Goal: Task Accomplishment & Management: Manage account settings

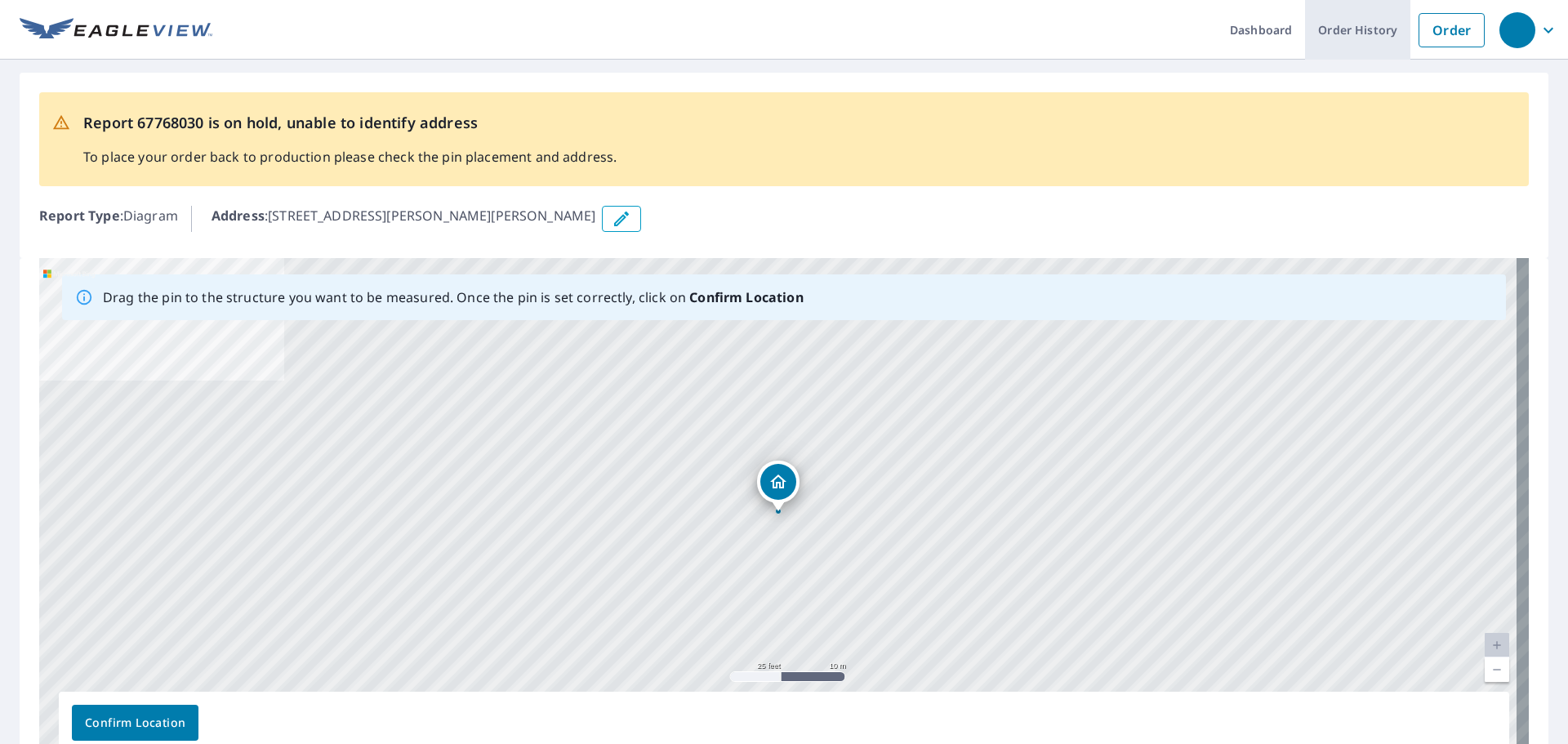
click at [1348, 32] on link "Order History" at bounding box center [1358, 30] width 106 height 60
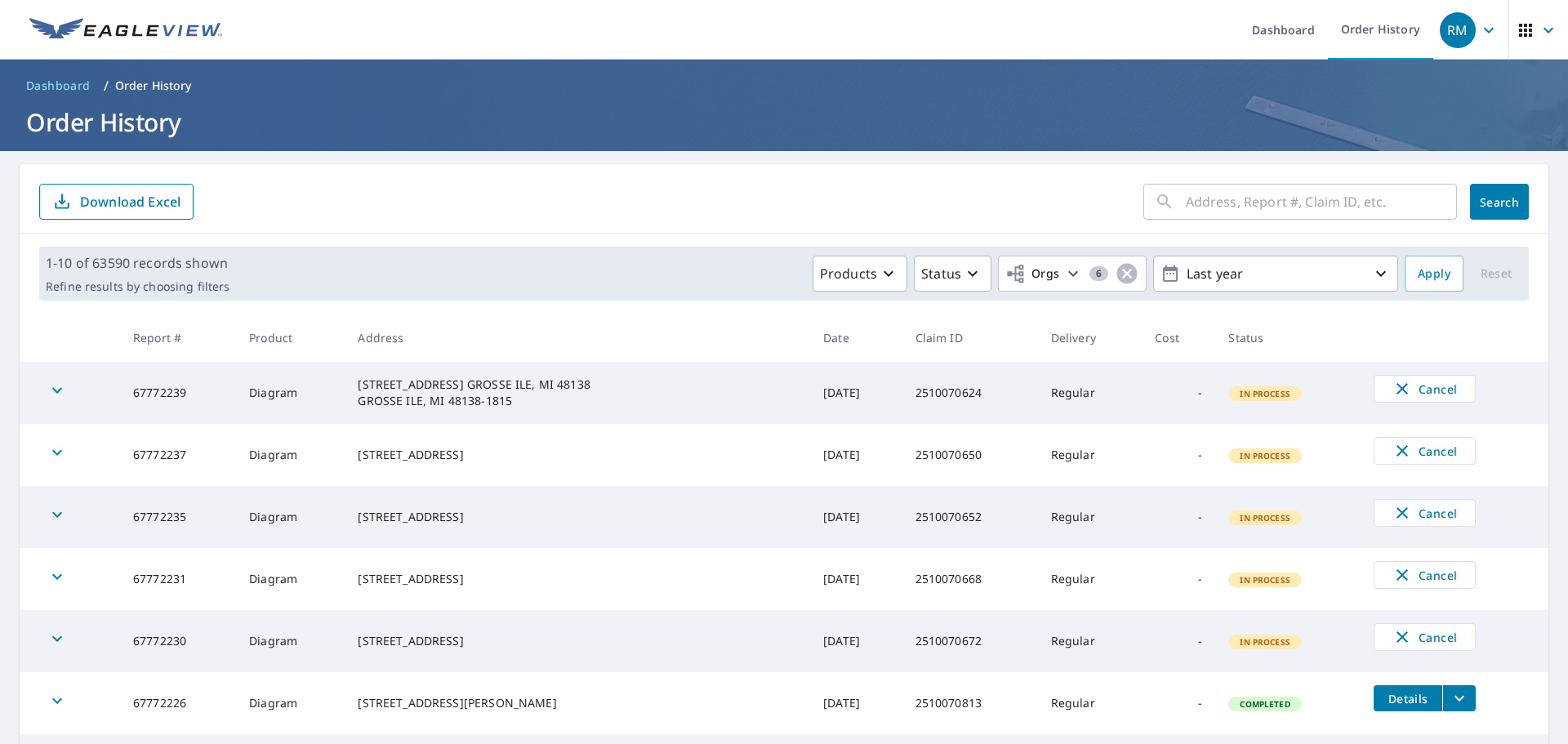
click at [1194, 207] on input "text" at bounding box center [1322, 202] width 271 height 46
paste input "67768030"
type input "67768030"
click at [1497, 198] on span "Search" at bounding box center [1500, 202] width 33 height 15
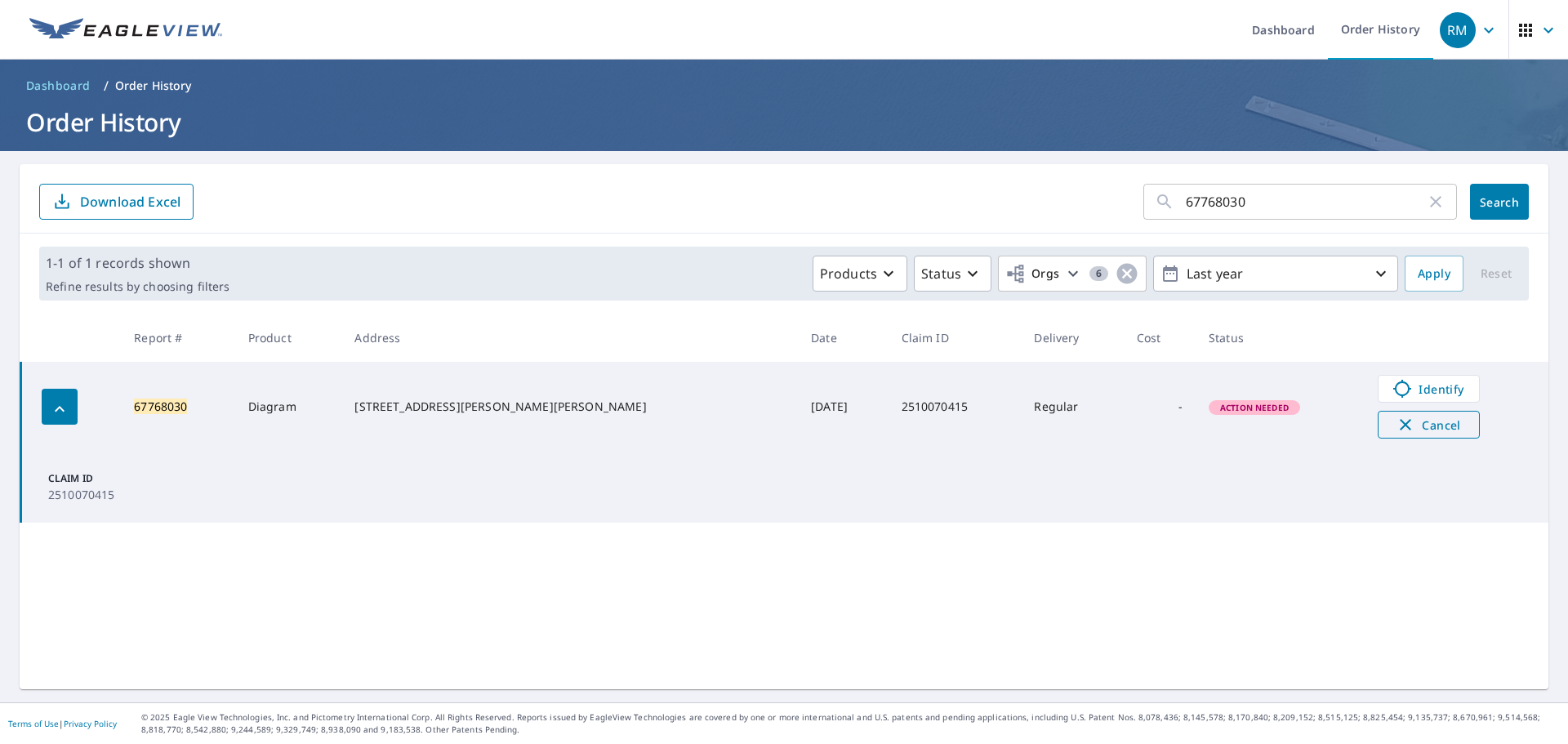
click at [1411, 429] on span "Cancel" at bounding box center [1429, 425] width 68 height 19
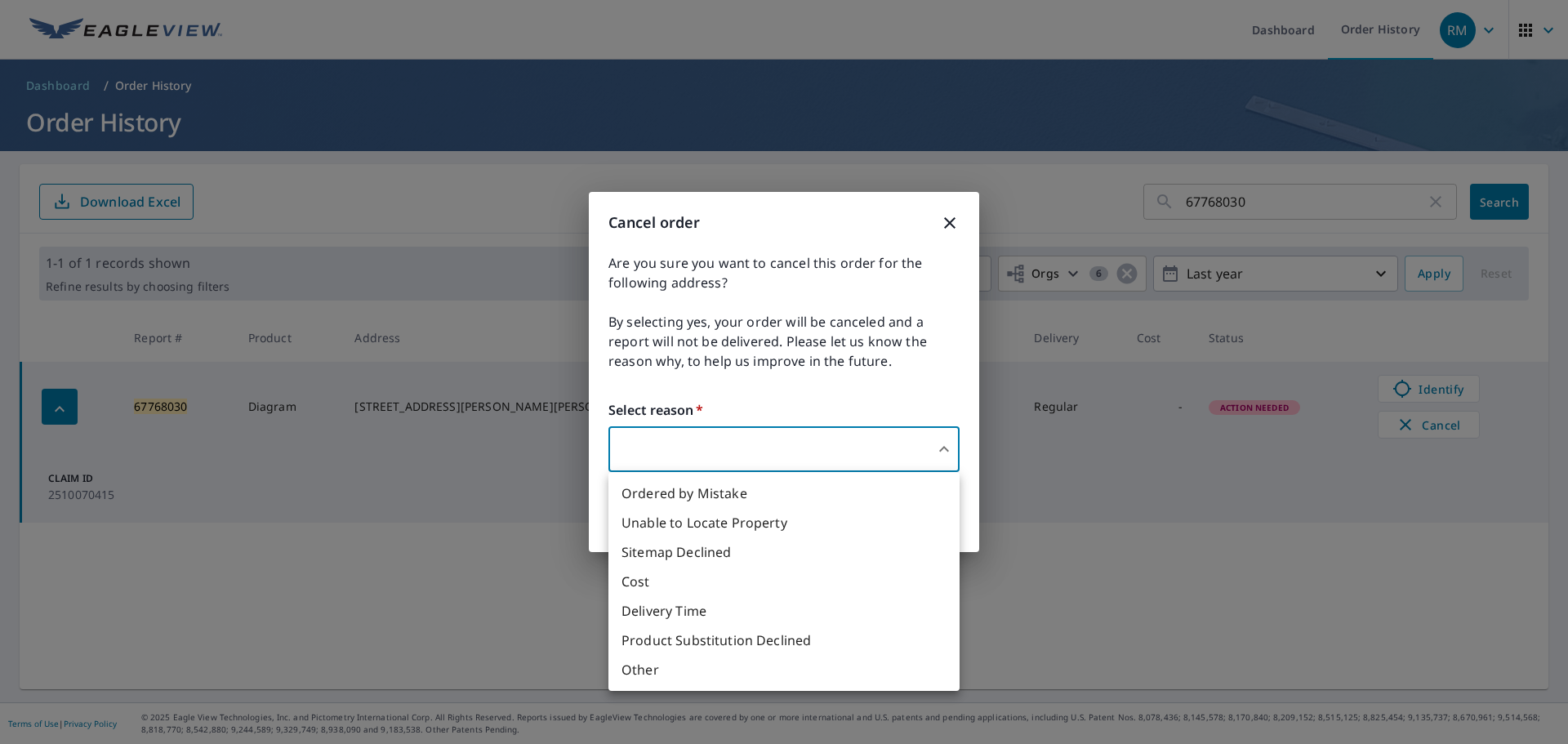
click at [945, 451] on body "RM RM Dashboard Order History RM Dashboard / Order History Order History 677680…" at bounding box center [784, 372] width 1568 height 744
click at [679, 524] on li "Unable to Locate Property" at bounding box center [784, 522] width 351 height 30
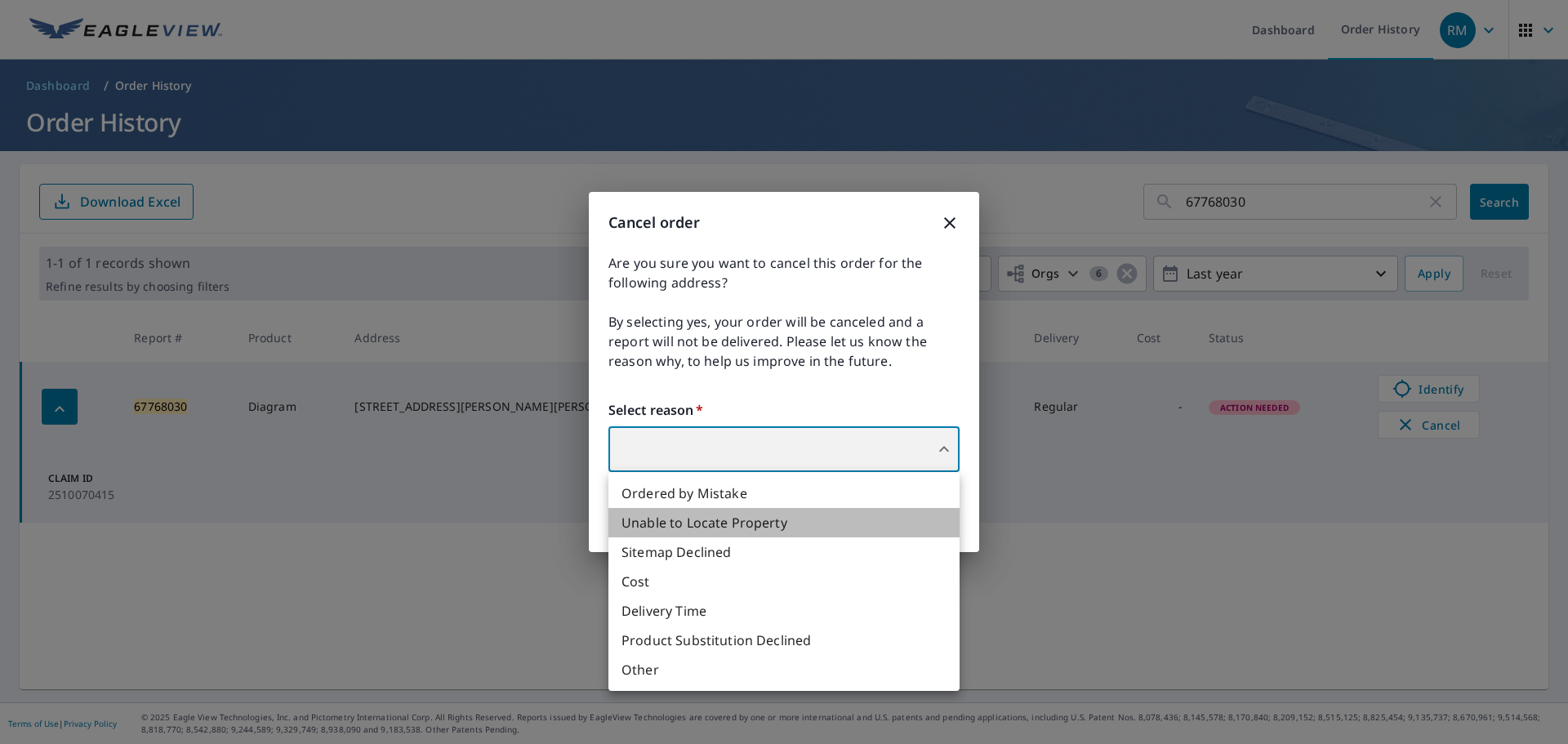
type input "31"
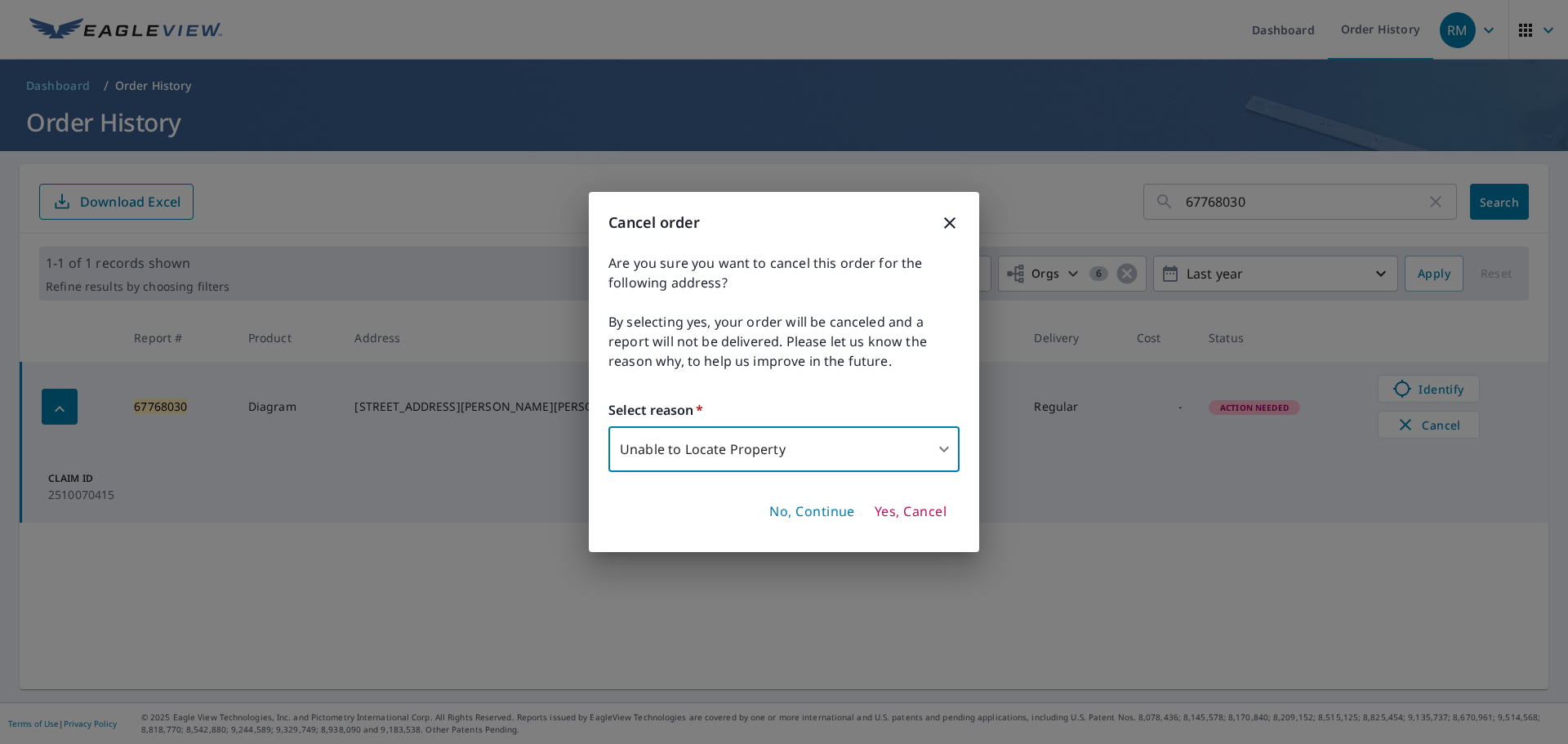
click at [890, 508] on span "Yes, Cancel" at bounding box center [910, 511] width 72 height 18
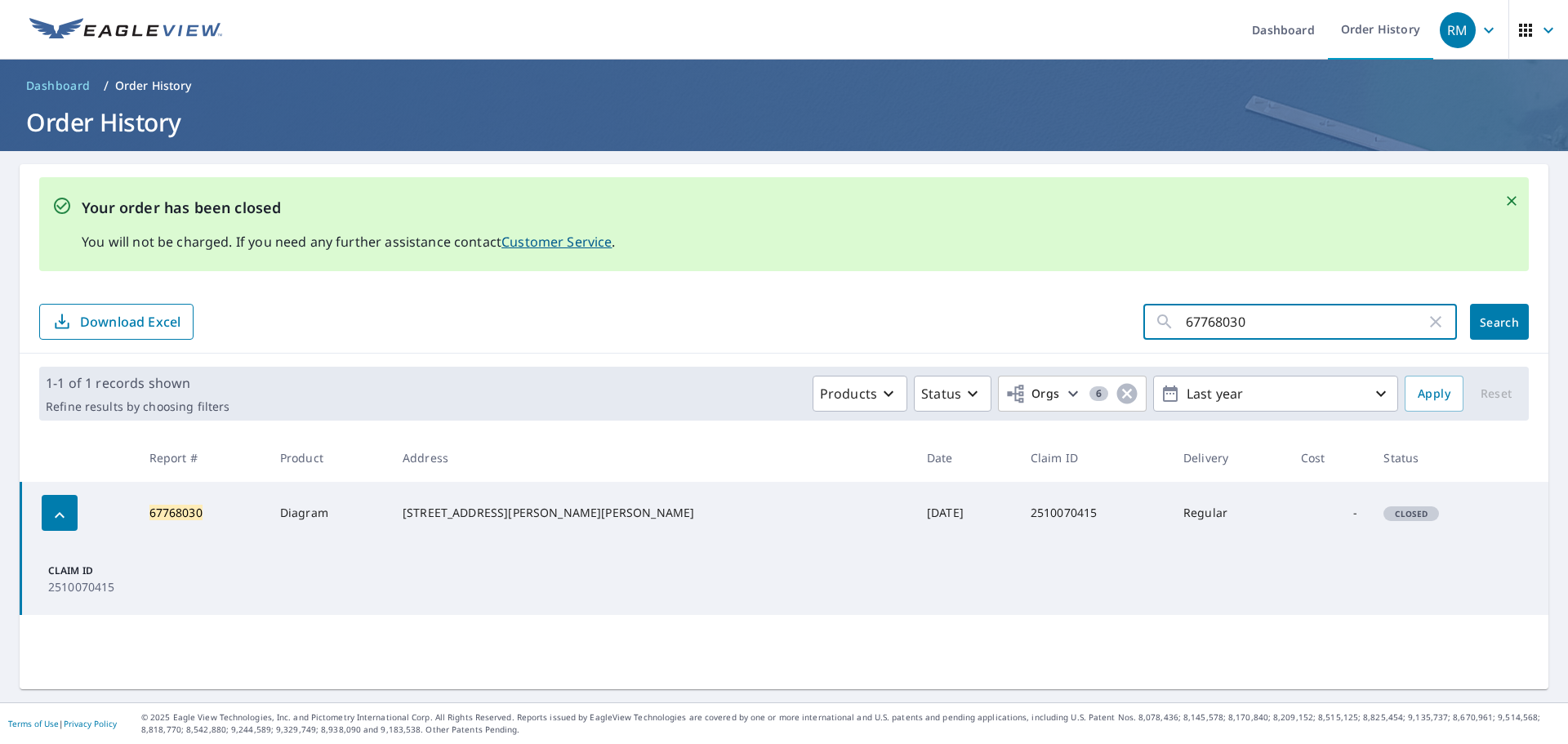
drag, startPoint x: 1257, startPoint y: 327, endPoint x: 1152, endPoint y: 310, distance: 106.4
click at [1152, 310] on div "67768030 ​" at bounding box center [1301, 321] width 313 height 36
paste input "67768032"
type input "67768032"
click button "Search" at bounding box center [1499, 321] width 59 height 36
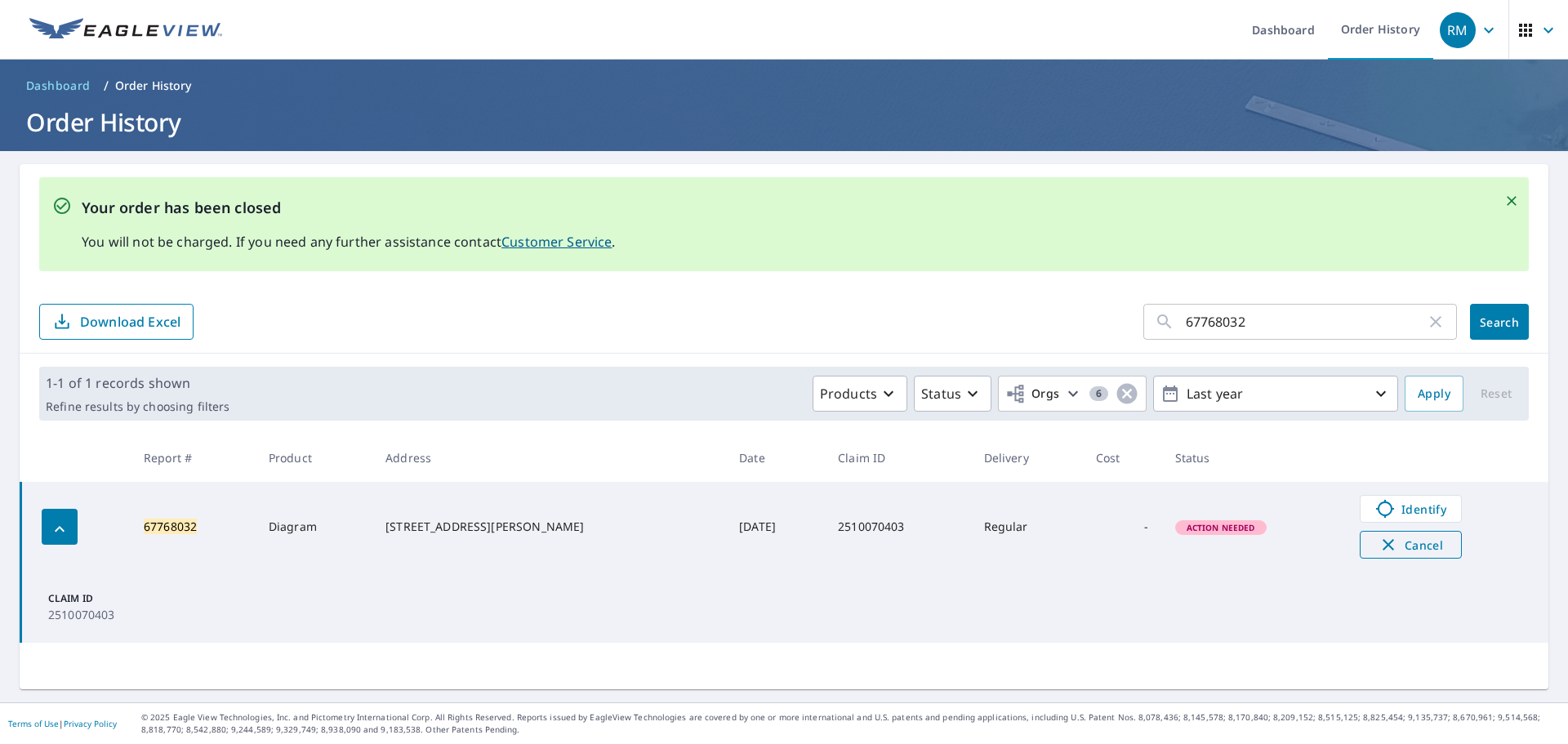
click at [1414, 546] on span "Cancel" at bounding box center [1411, 545] width 68 height 19
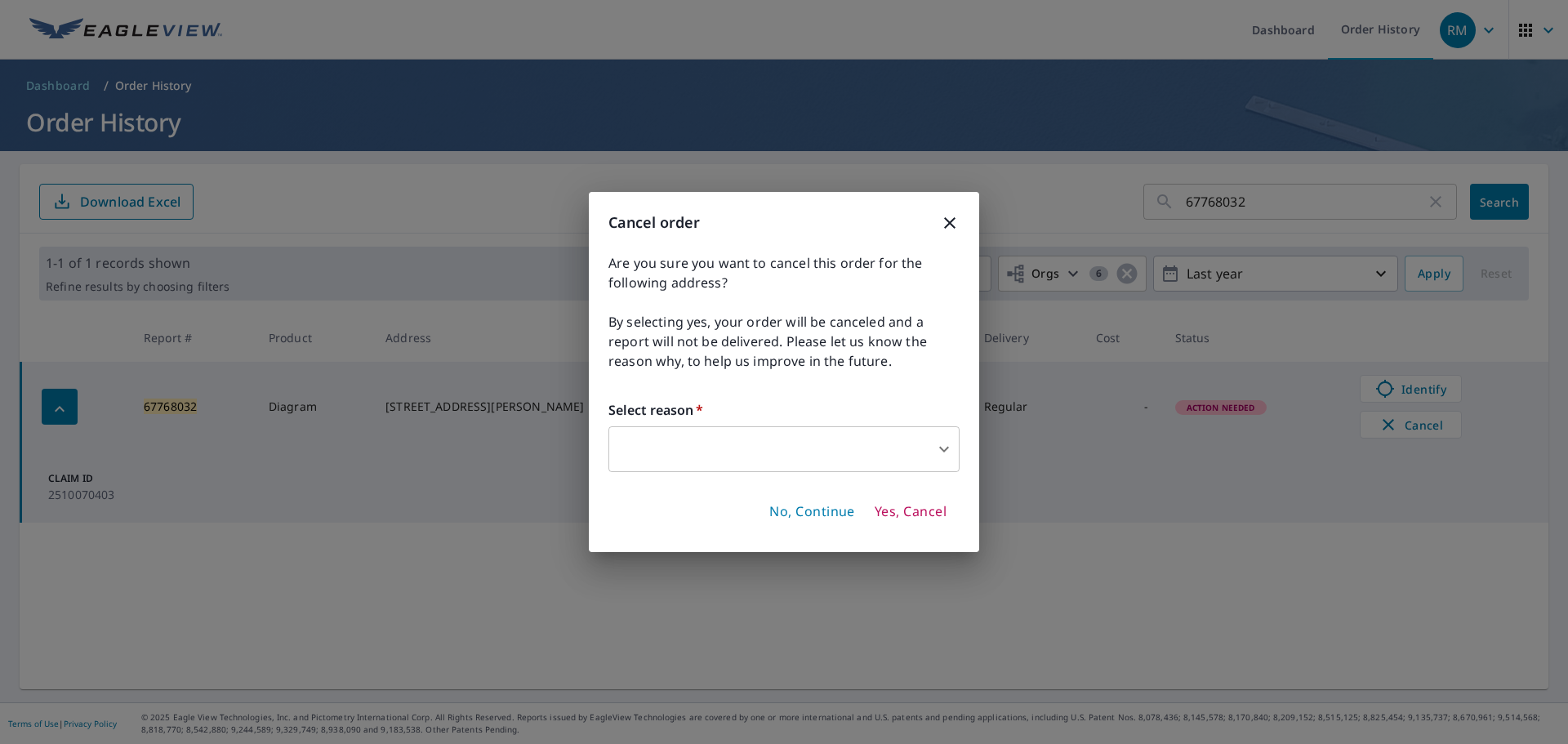
click at [948, 449] on body "RM RM Dashboard Order History RM Dashboard / Order History Order History 677680…" at bounding box center [784, 372] width 1568 height 744
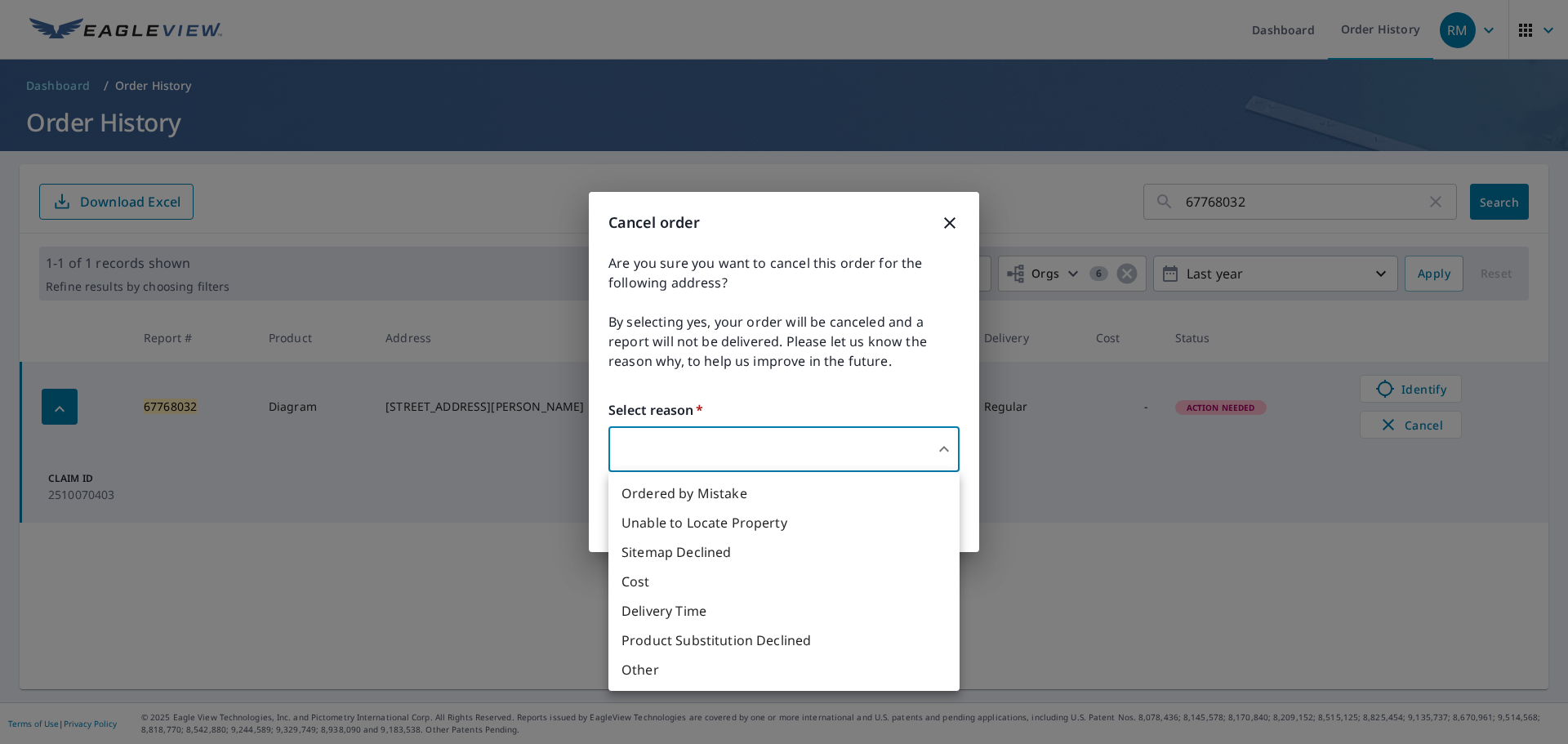
click at [683, 523] on li "Unable to Locate Property" at bounding box center [784, 522] width 351 height 30
type input "31"
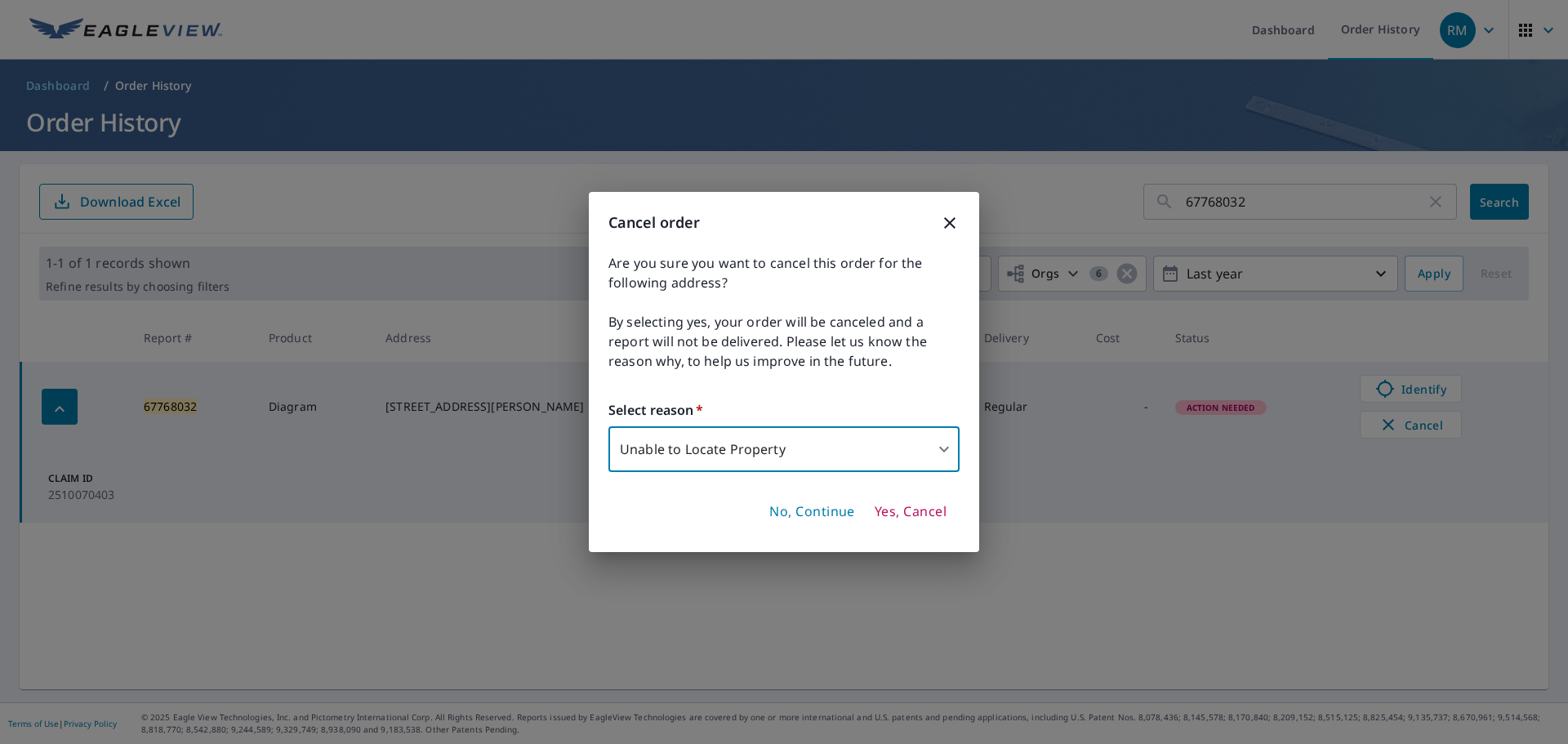
click at [905, 509] on span "Yes, Cancel" at bounding box center [910, 511] width 72 height 18
